Goal: Transaction & Acquisition: Purchase product/service

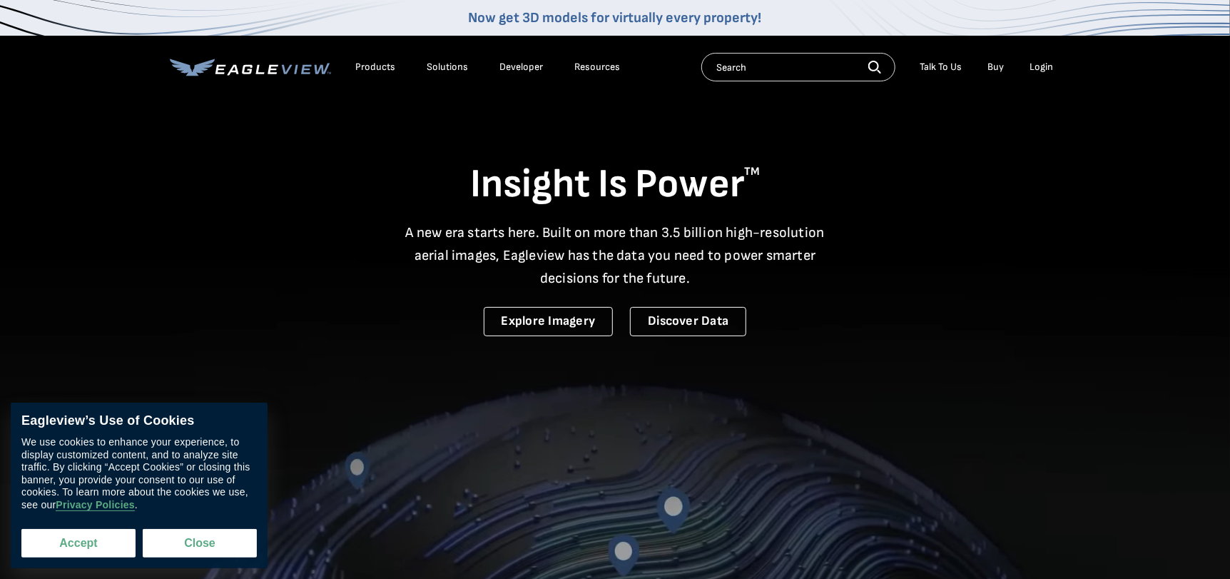
click at [83, 543] on button "Accept" at bounding box center [78, 543] width 114 height 29
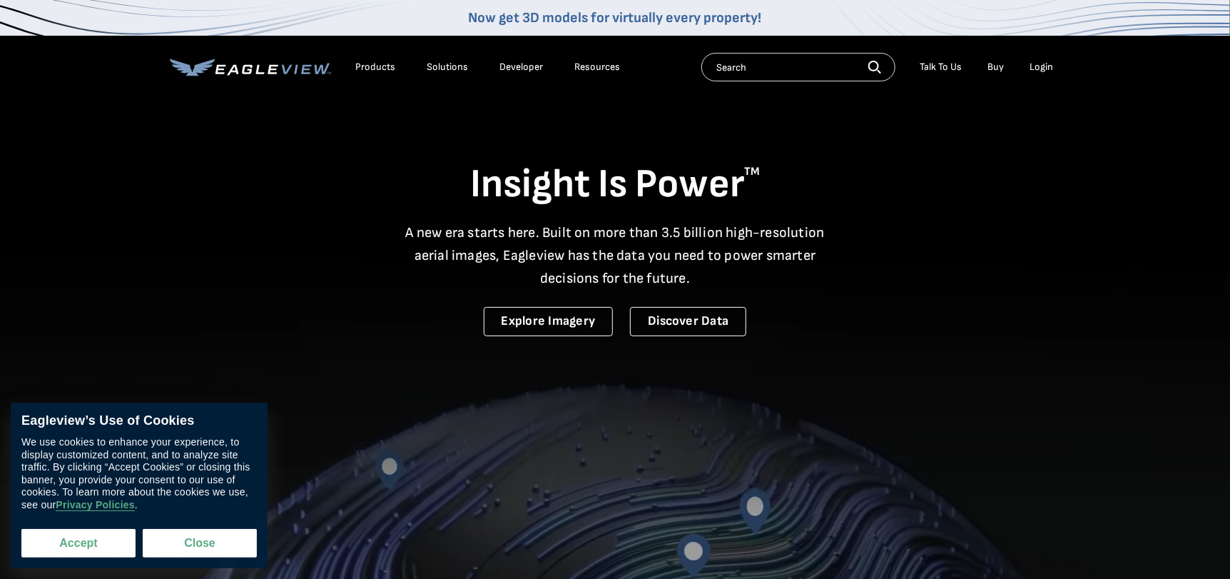
checkbox input "true"
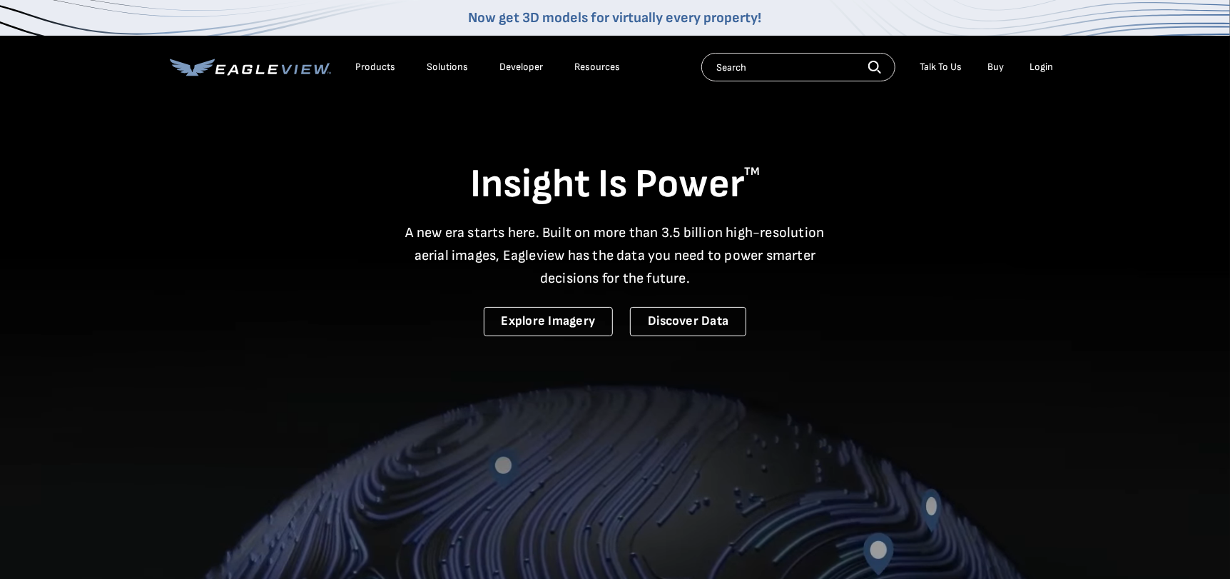
click at [1042, 64] on div "Login" at bounding box center [1042, 67] width 24 height 13
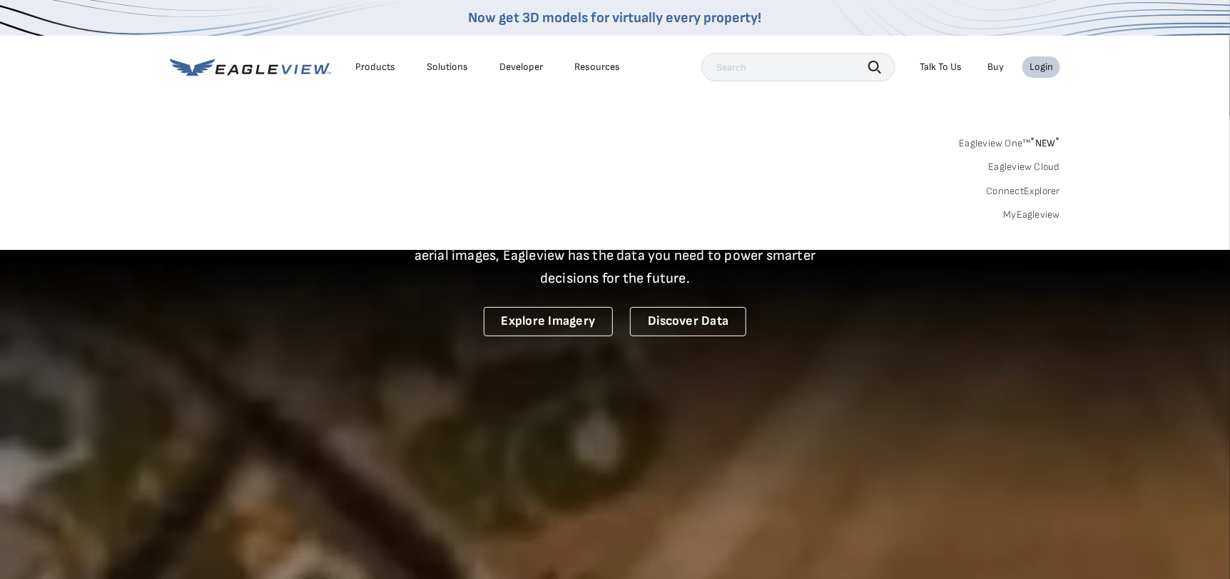
click at [1035, 213] on link "MyEagleview" at bounding box center [1031, 214] width 57 height 13
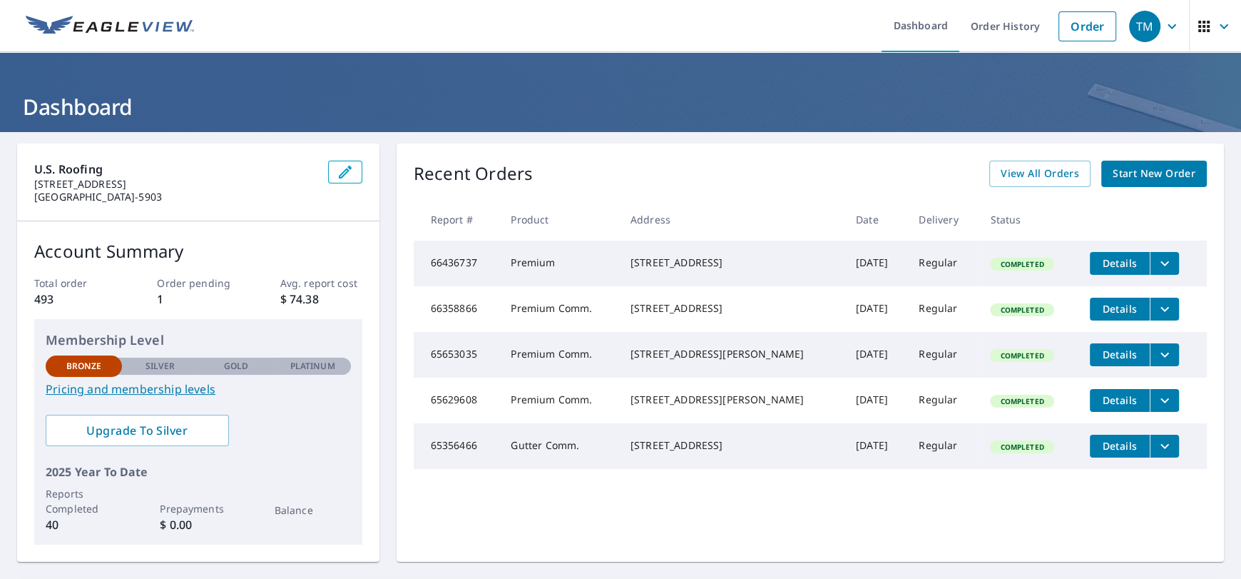
click at [1161, 262] on icon "filesDropdownBtn-66436737" at bounding box center [1165, 262] width 9 height 5
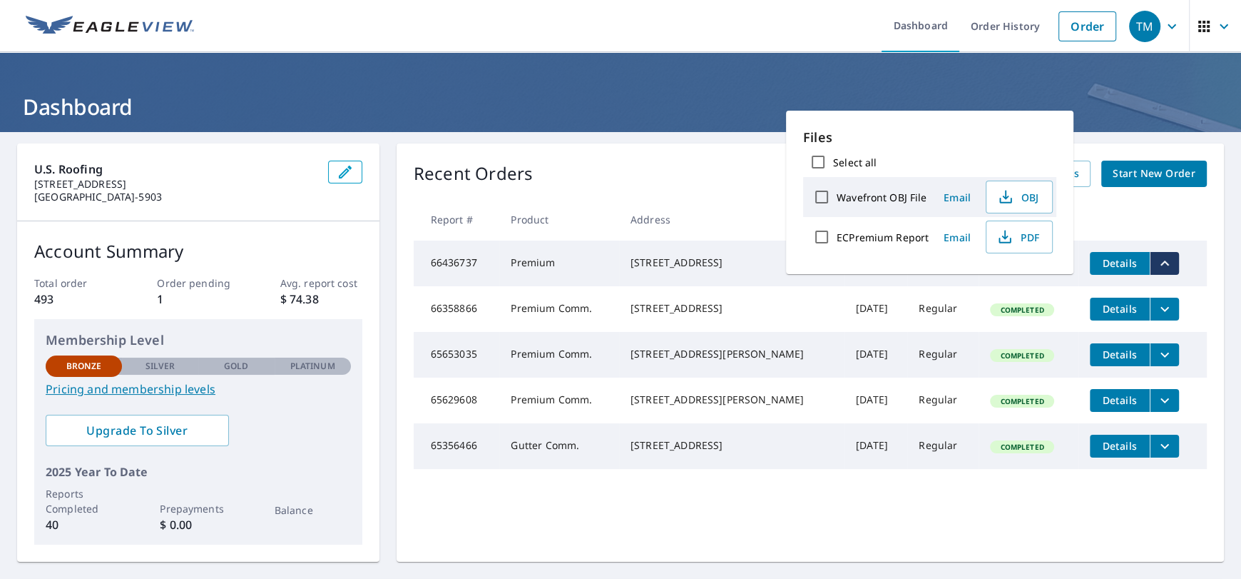
click at [709, 168] on div "Recent Orders View All Orders Start New Order" at bounding box center [810, 174] width 793 height 26
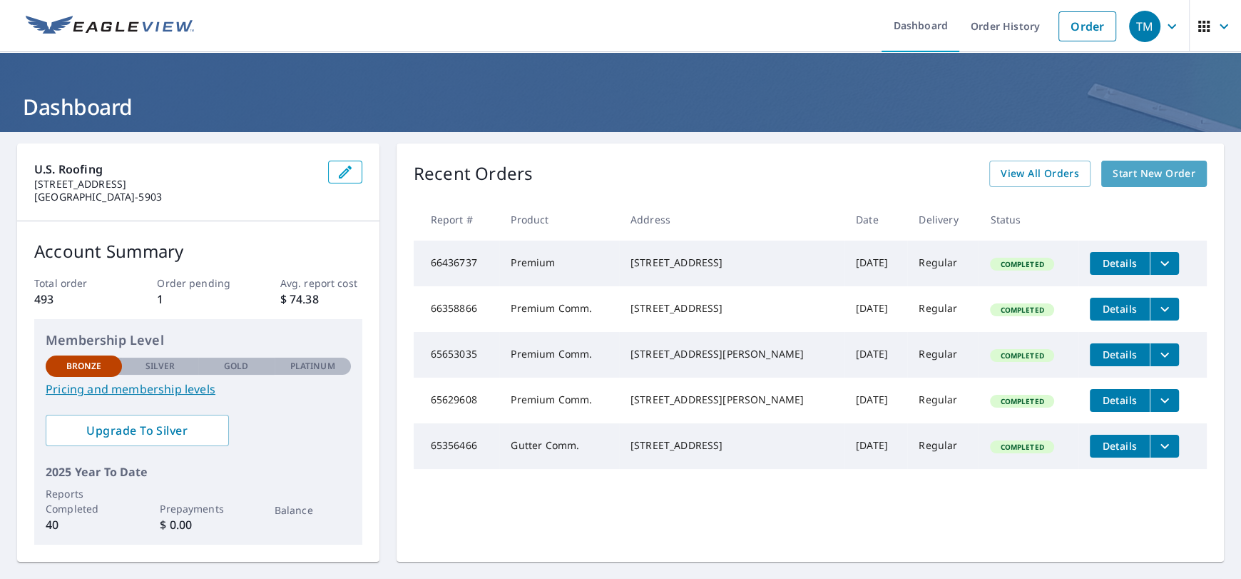
click at [1135, 171] on span "Start New Order" at bounding box center [1154, 174] width 83 height 18
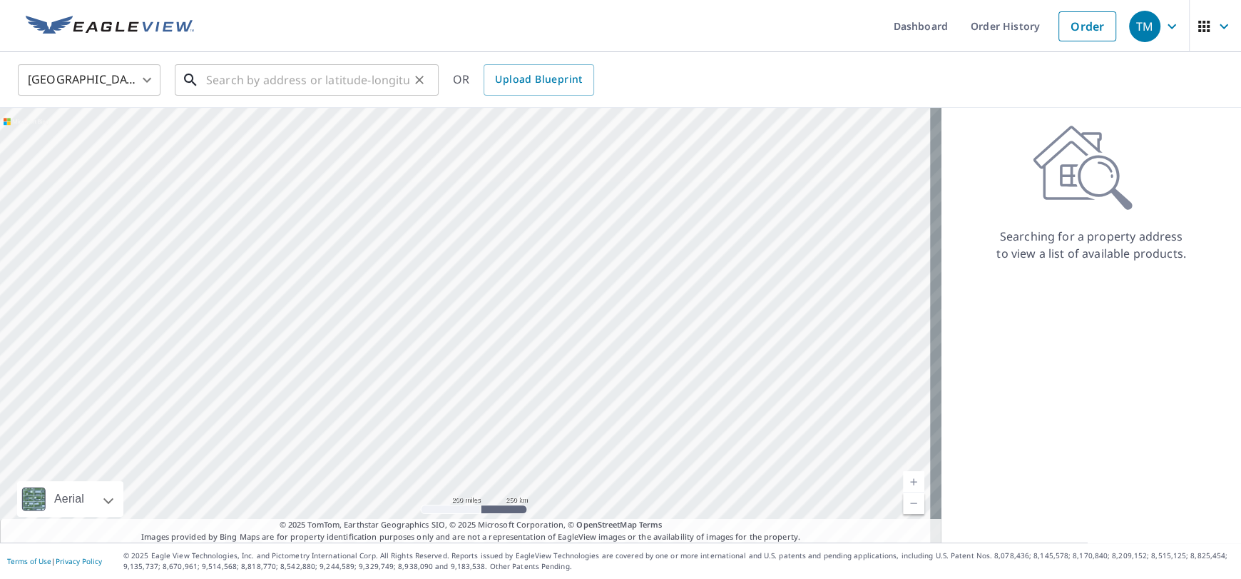
click at [223, 81] on input "text" at bounding box center [307, 80] width 203 height 40
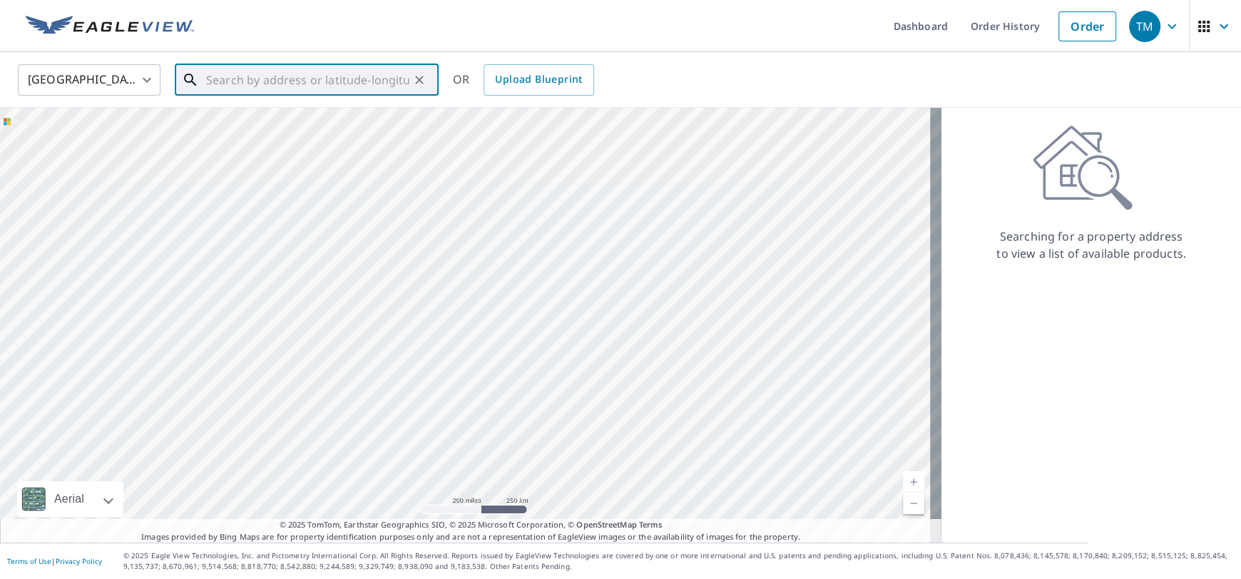
click at [232, 84] on input "text" at bounding box center [307, 80] width 203 height 40
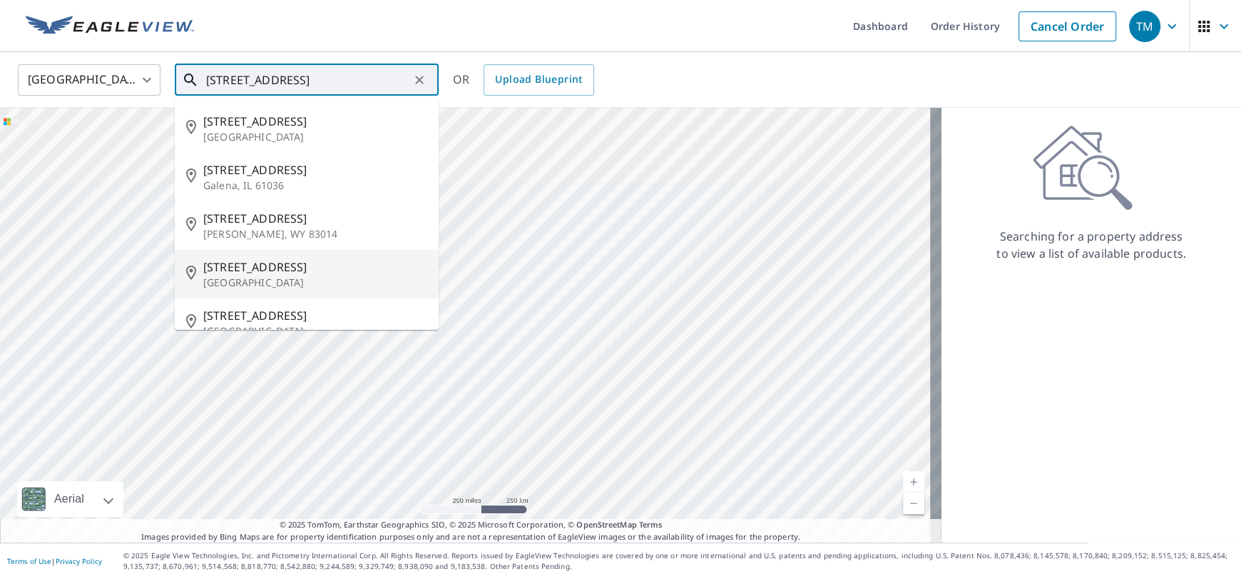
click at [229, 273] on span "[STREET_ADDRESS]" at bounding box center [315, 266] width 224 height 17
type input "[STREET_ADDRESS]"
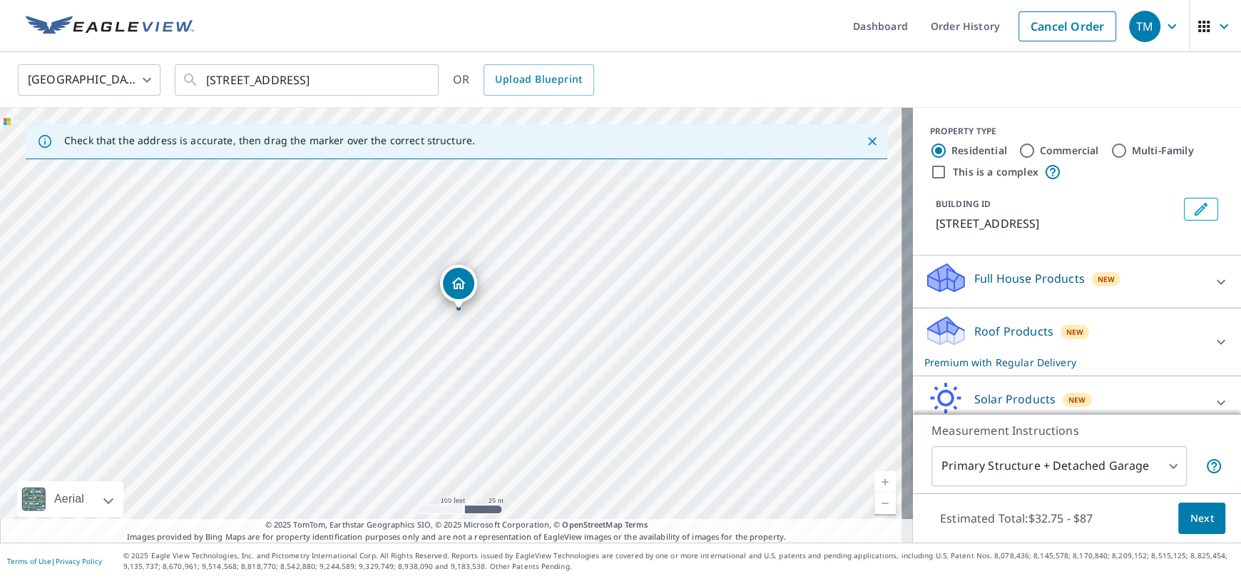
click at [865, 137] on icon "Close" at bounding box center [872, 141] width 14 height 14
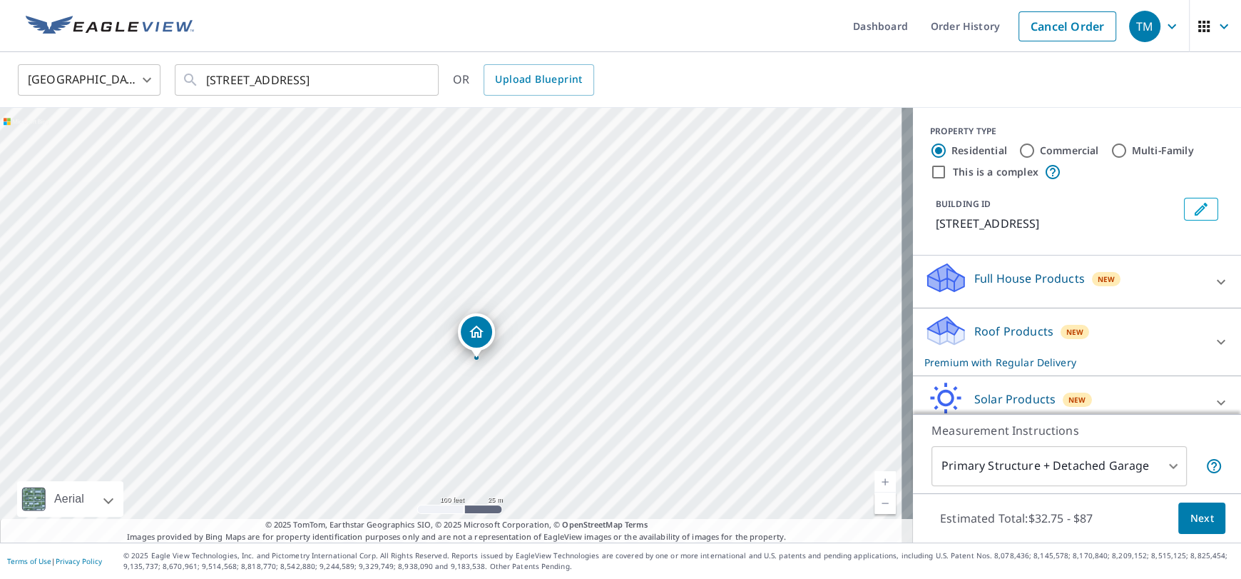
drag, startPoint x: 246, startPoint y: 244, endPoint x: 272, endPoint y: 279, distance: 43.4
click at [272, 279] on div "[STREET_ADDRESS]" at bounding box center [456, 325] width 913 height 435
drag, startPoint x: 468, startPoint y: 378, endPoint x: 430, endPoint y: 303, distance: 84.6
click at [430, 303] on div "[STREET_ADDRESS]" at bounding box center [456, 325] width 913 height 435
drag, startPoint x: 439, startPoint y: 309, endPoint x: 456, endPoint y: 319, distance: 19.8
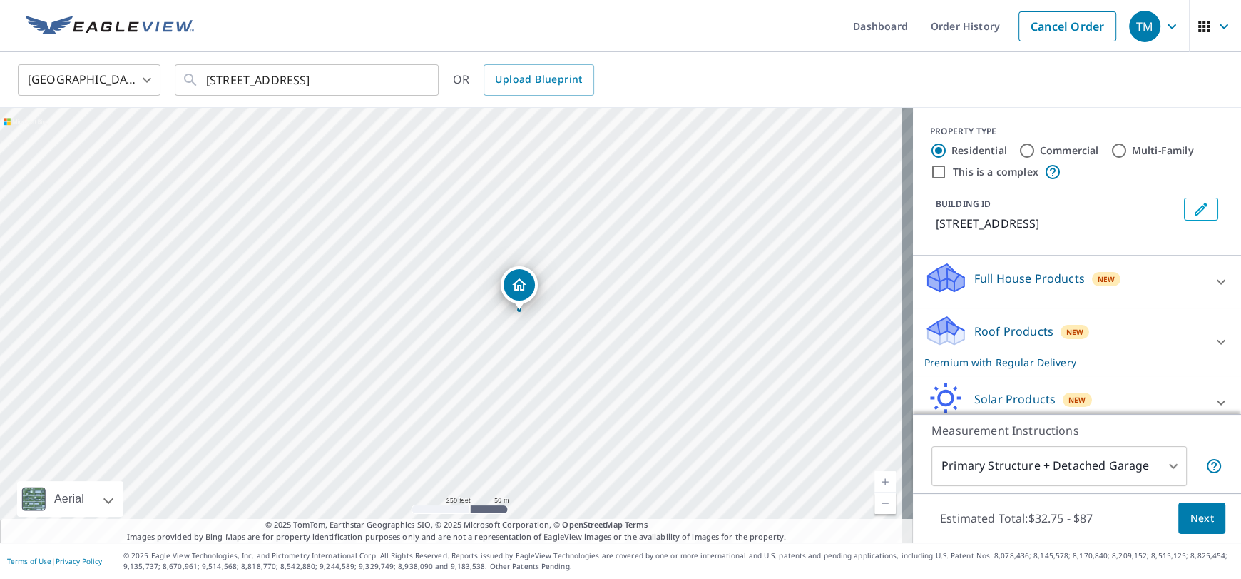
click at [456, 319] on div "[STREET_ADDRESS]" at bounding box center [456, 325] width 913 height 435
click at [520, 348] on div "[STREET_ADDRESS]" at bounding box center [456, 325] width 913 height 435
click at [457, 339] on div "[STREET_ADDRESS]" at bounding box center [456, 325] width 913 height 435
drag, startPoint x: 417, startPoint y: 248, endPoint x: 366, endPoint y: 85, distance: 170.4
click at [366, 85] on div "United States [GEOGRAPHIC_DATA] ​ [STREET_ADDRESS] ​ OR Upload Blueprint [STREE…" at bounding box center [620, 297] width 1241 height 490
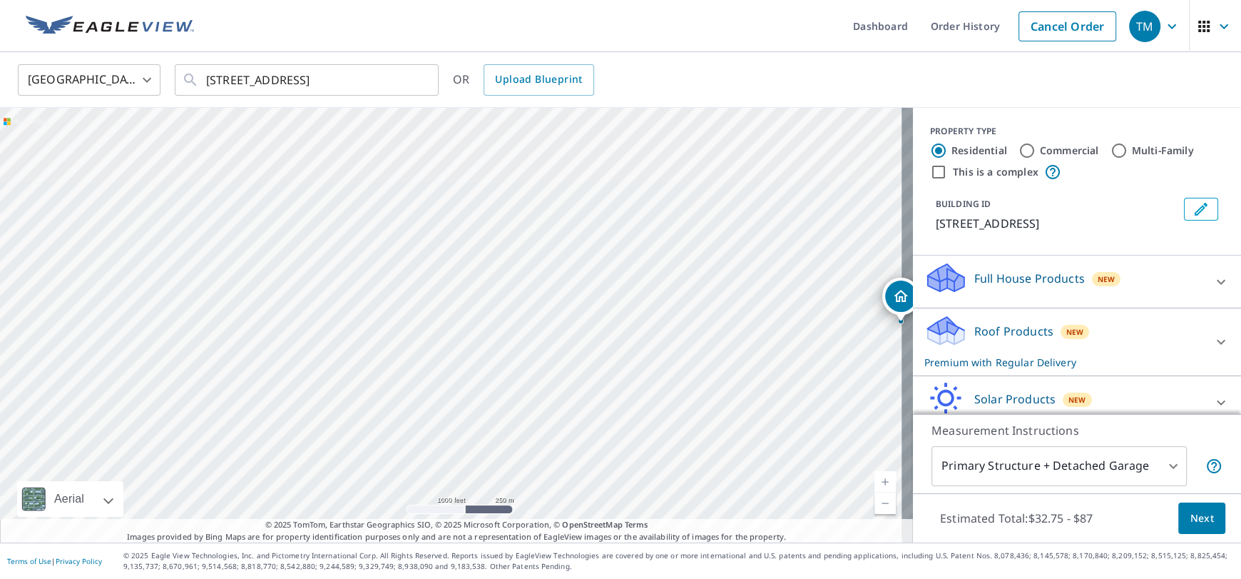
click at [975, 327] on p "Roof Products" at bounding box center [1014, 330] width 79 height 17
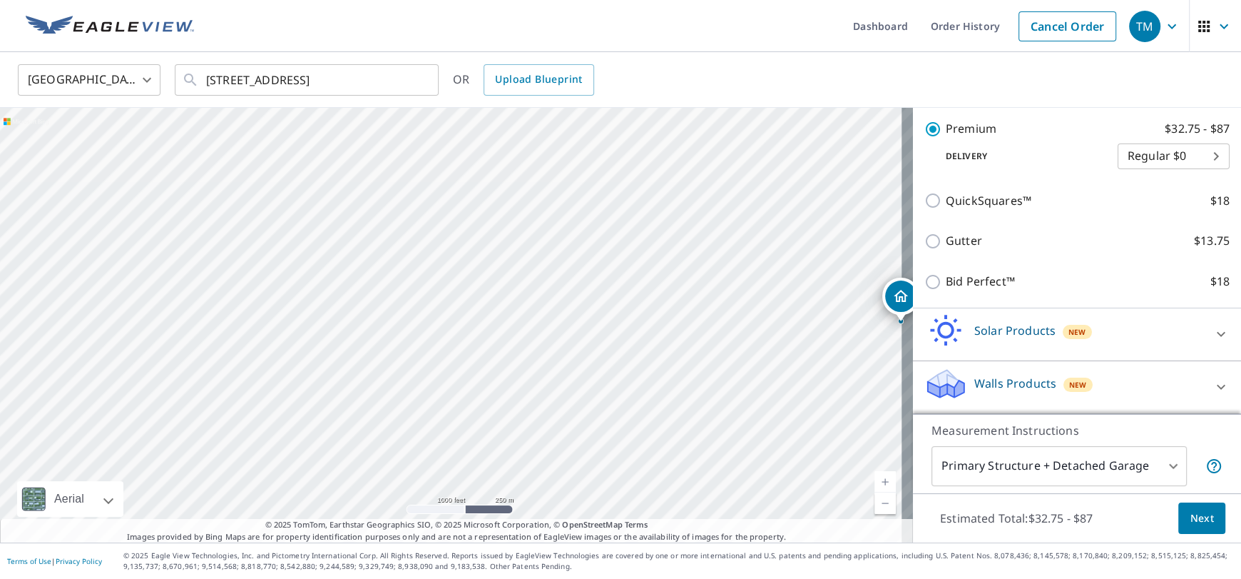
scroll to position [191, 0]
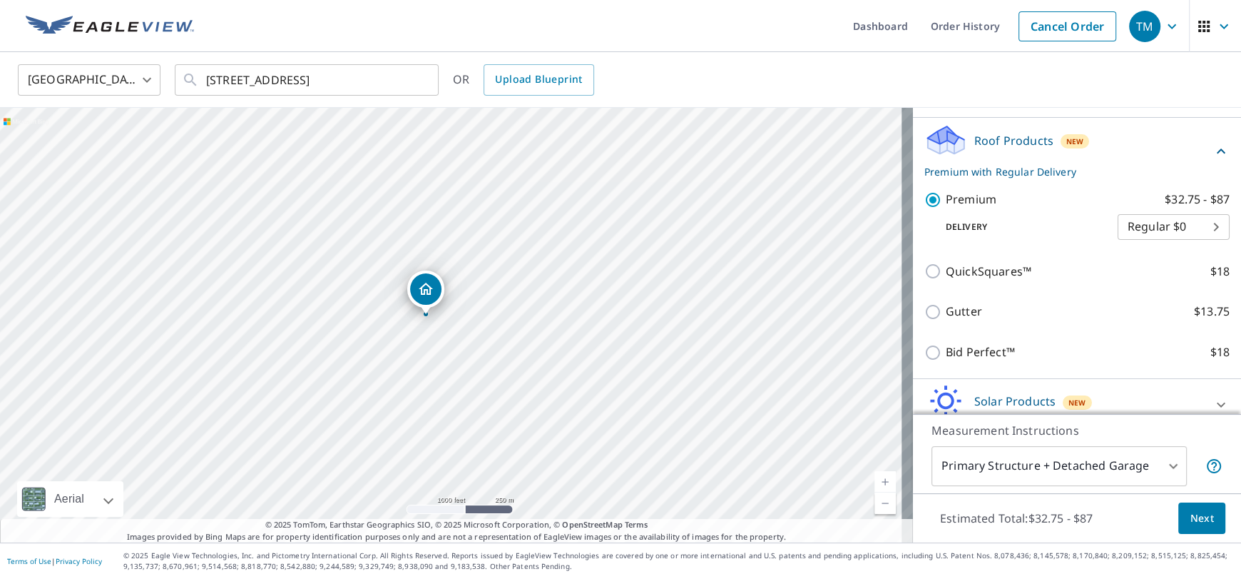
click at [420, 304] on div "[STREET_ADDRESS]" at bounding box center [425, 288] width 37 height 37
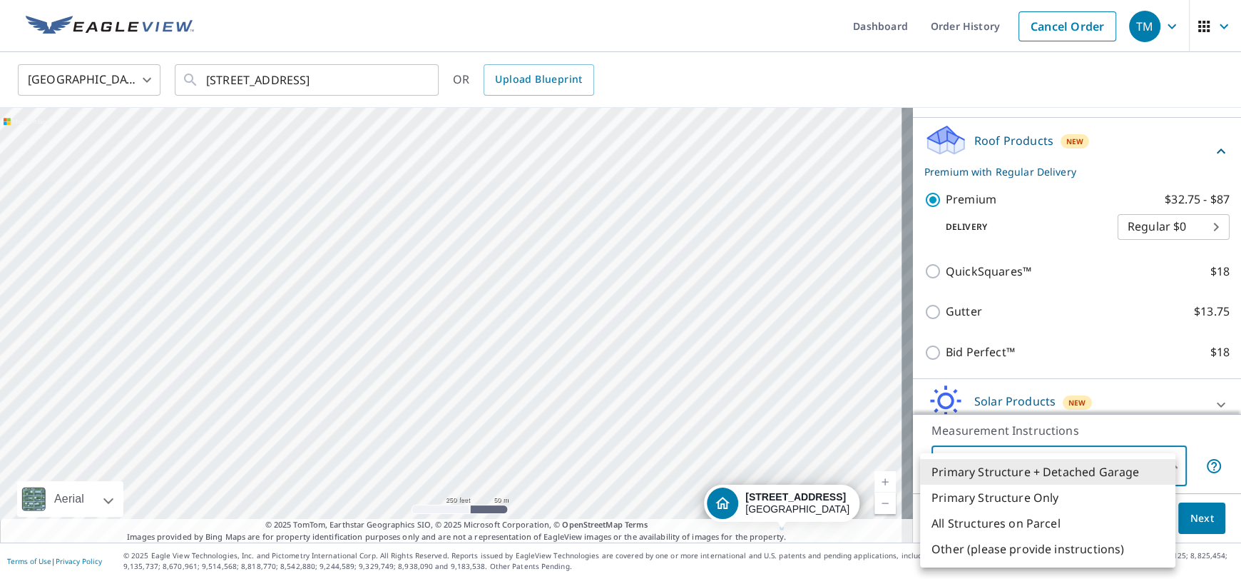
click at [1167, 463] on body "TM TM Dashboard Order History Cancel Order TM [GEOGRAPHIC_DATA] [GEOGRAPHIC_DAT…" at bounding box center [620, 289] width 1241 height 579
click at [1052, 526] on li "All Structures on Parcel" at bounding box center [1047, 523] width 255 height 26
type input "3"
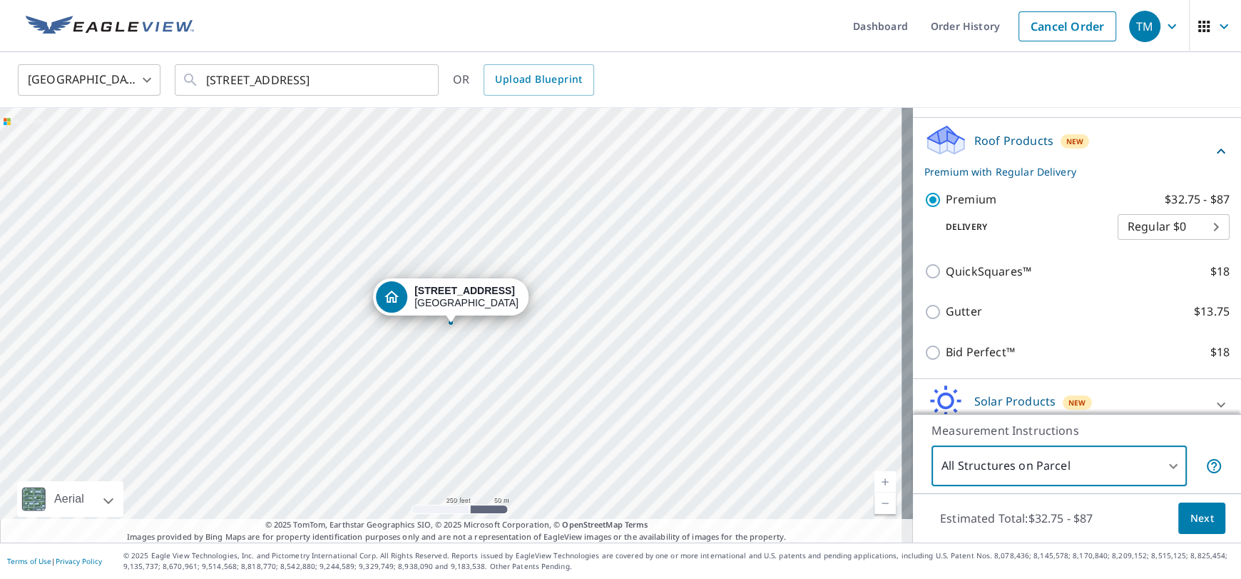
click at [1190, 516] on span "Next" at bounding box center [1202, 518] width 24 height 18
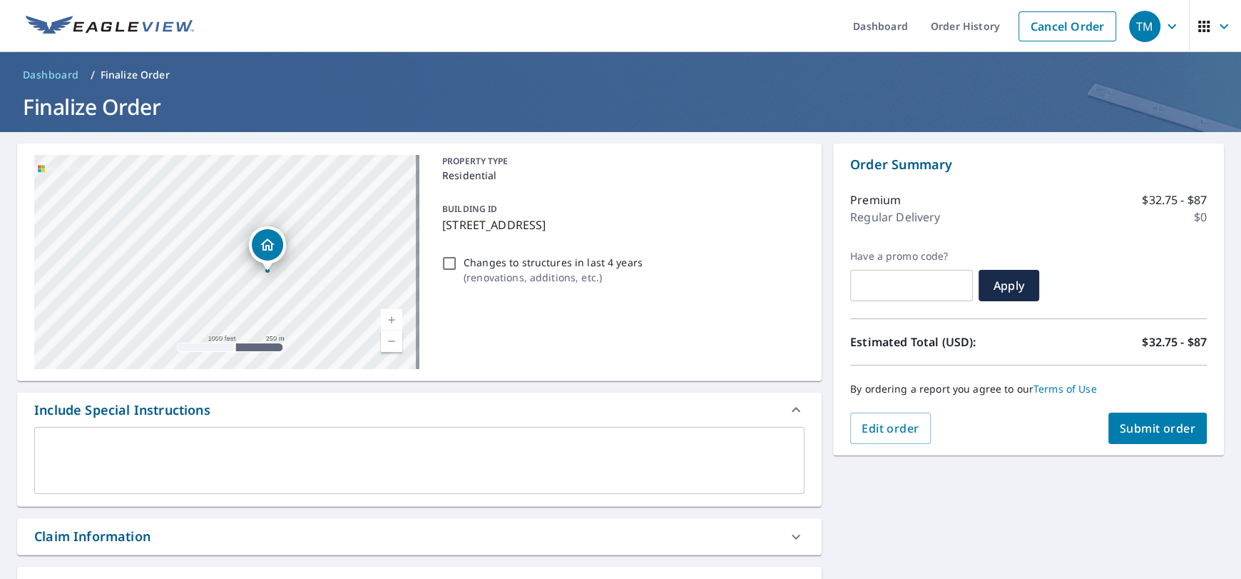
drag, startPoint x: 157, startPoint y: 223, endPoint x: 375, endPoint y: 320, distance: 238.9
click at [375, 320] on div "[STREET_ADDRESS]" at bounding box center [226, 262] width 385 height 214
drag, startPoint x: 225, startPoint y: 245, endPoint x: 340, endPoint y: 281, distance: 120.5
click at [340, 281] on div "[STREET_ADDRESS]" at bounding box center [226, 262] width 385 height 214
drag, startPoint x: 275, startPoint y: 253, endPoint x: 332, endPoint y: 280, distance: 62.9
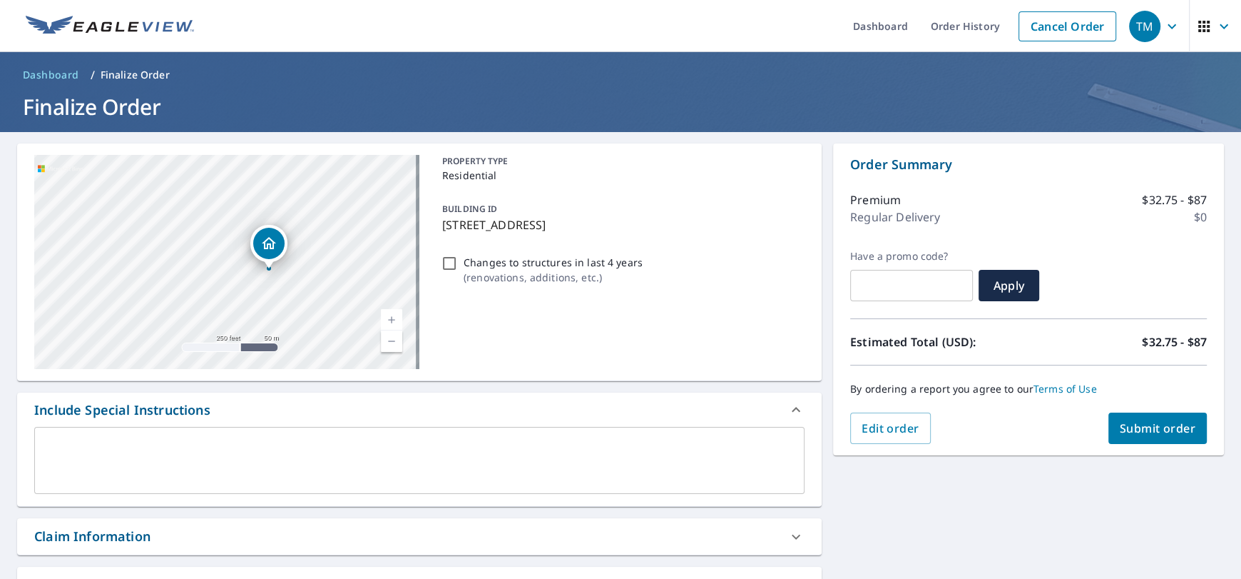
click at [332, 280] on div "[STREET_ADDRESS]" at bounding box center [226, 262] width 385 height 214
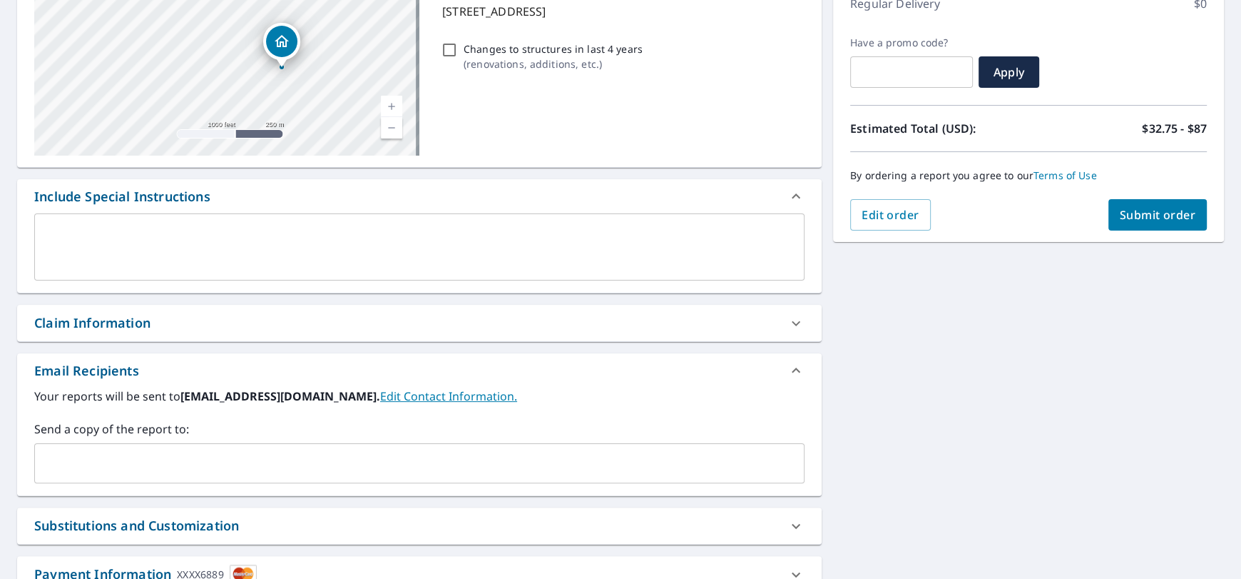
scroll to position [319, 0]
